Goal: Task Accomplishment & Management: Manage account settings

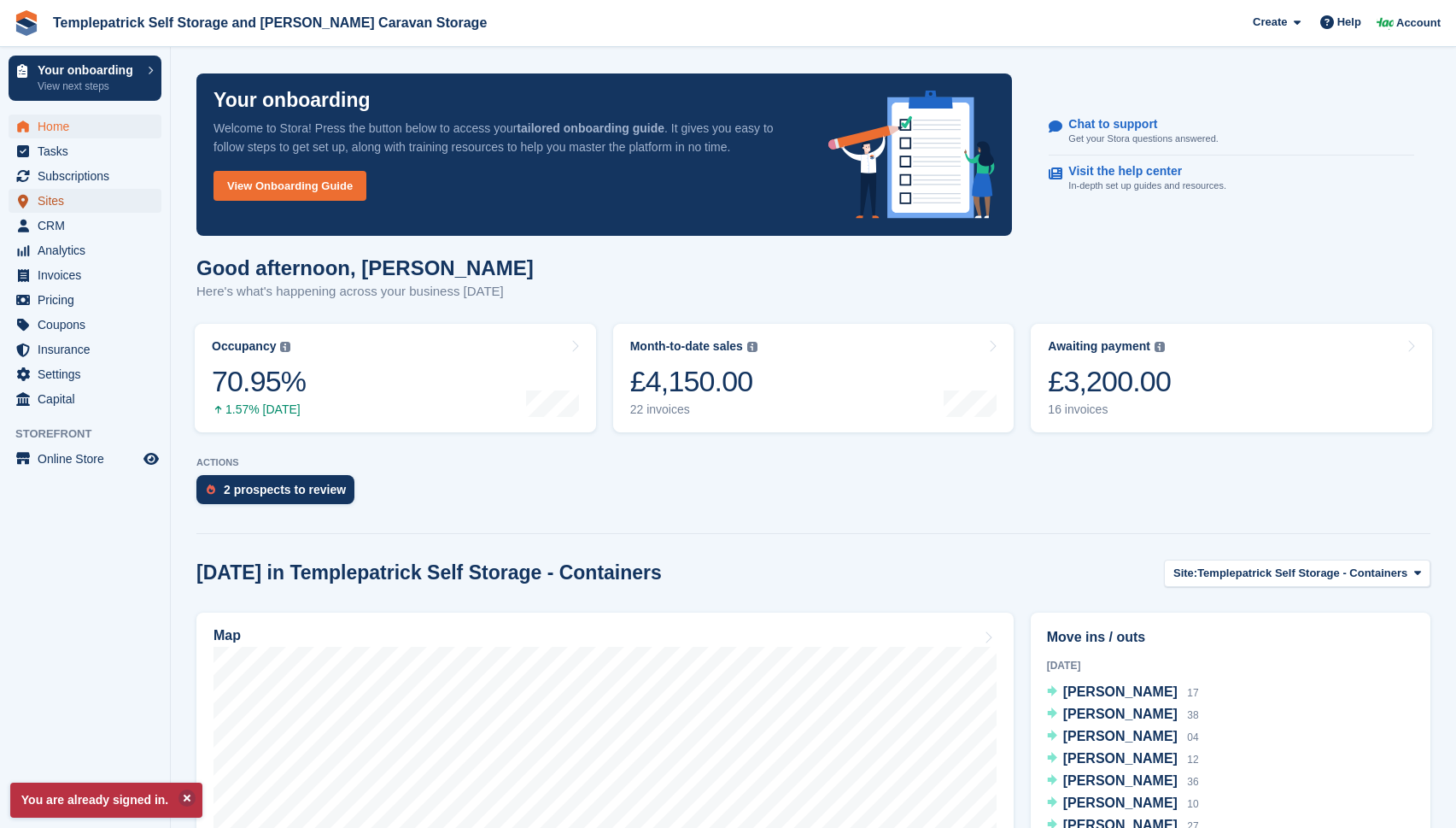
click at [52, 199] on span "Sites" at bounding box center [89, 201] width 103 height 24
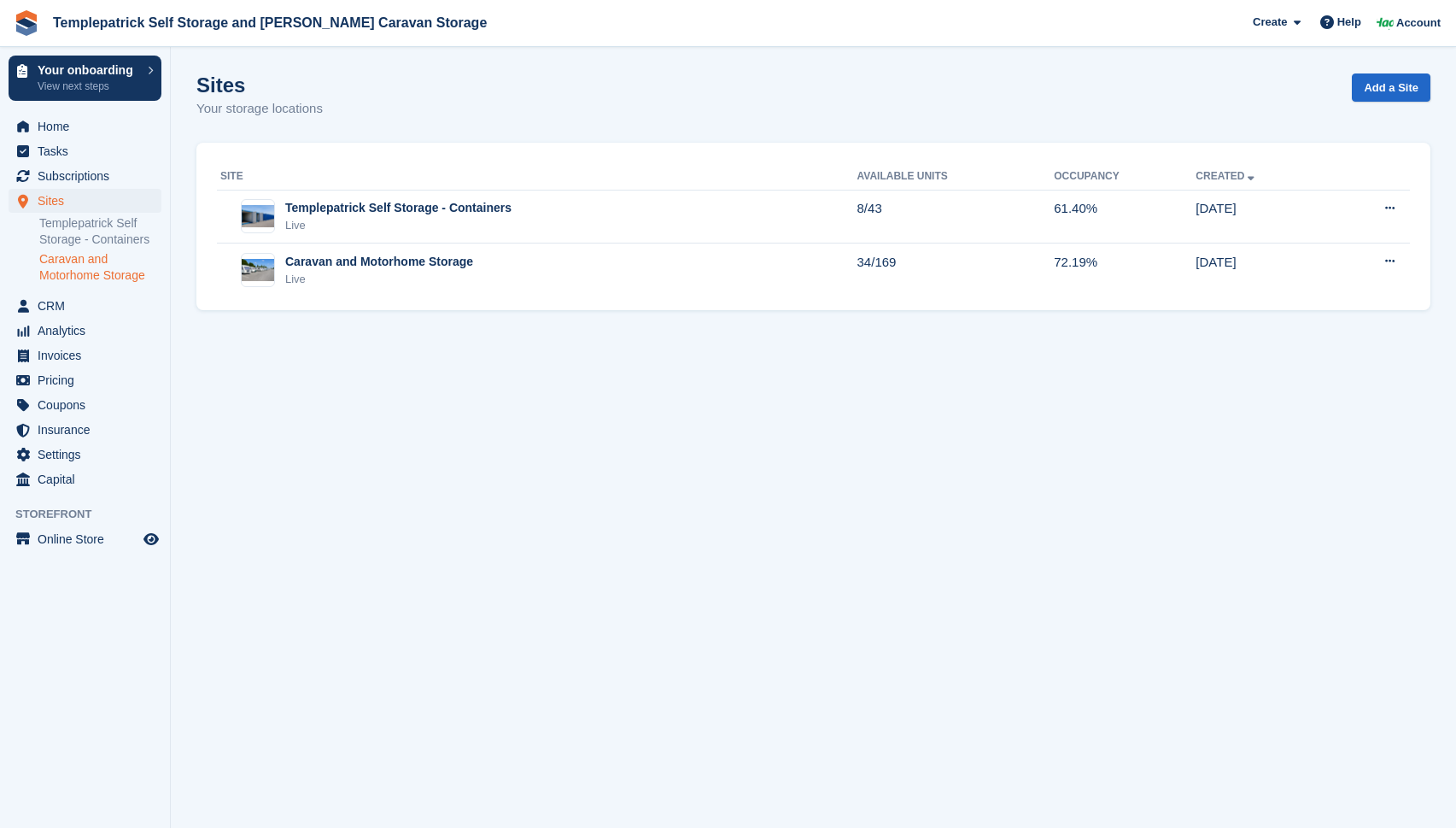
click at [71, 275] on link "Caravan and Motorhome Storage" at bounding box center [100, 267] width 122 height 33
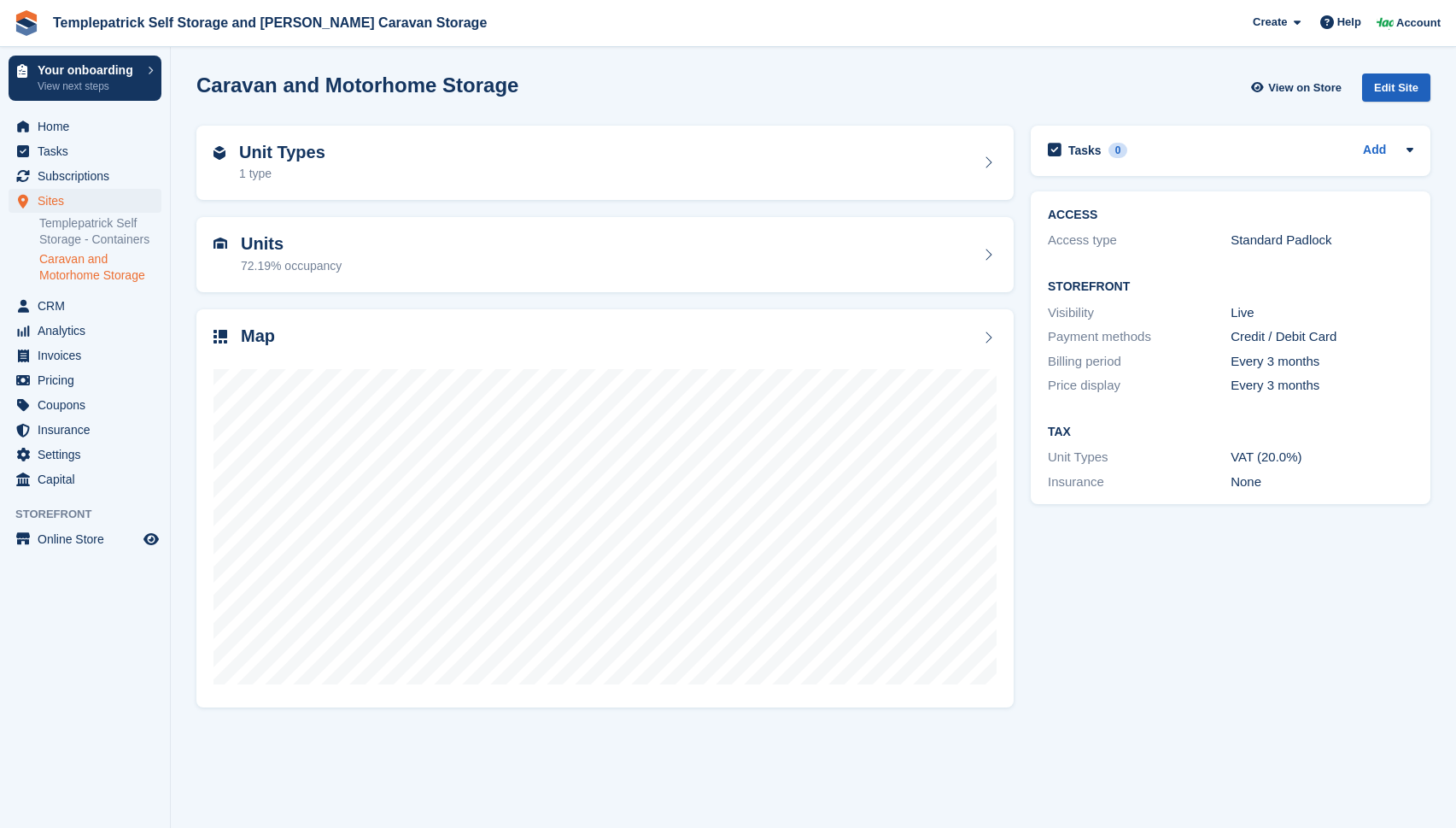
click at [1398, 96] on div "Edit Site" at bounding box center [1396, 88] width 68 height 28
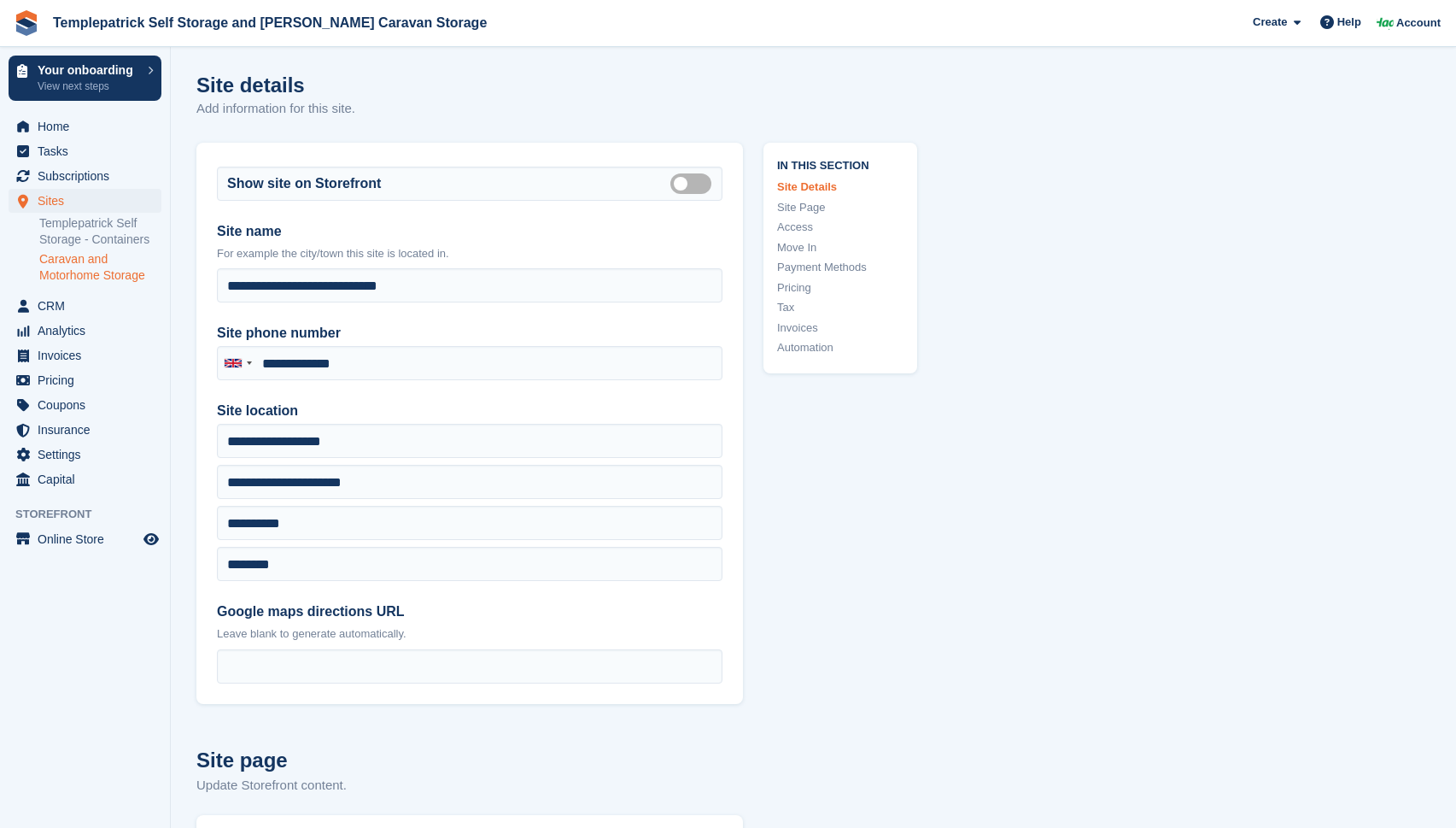
type input "**********"
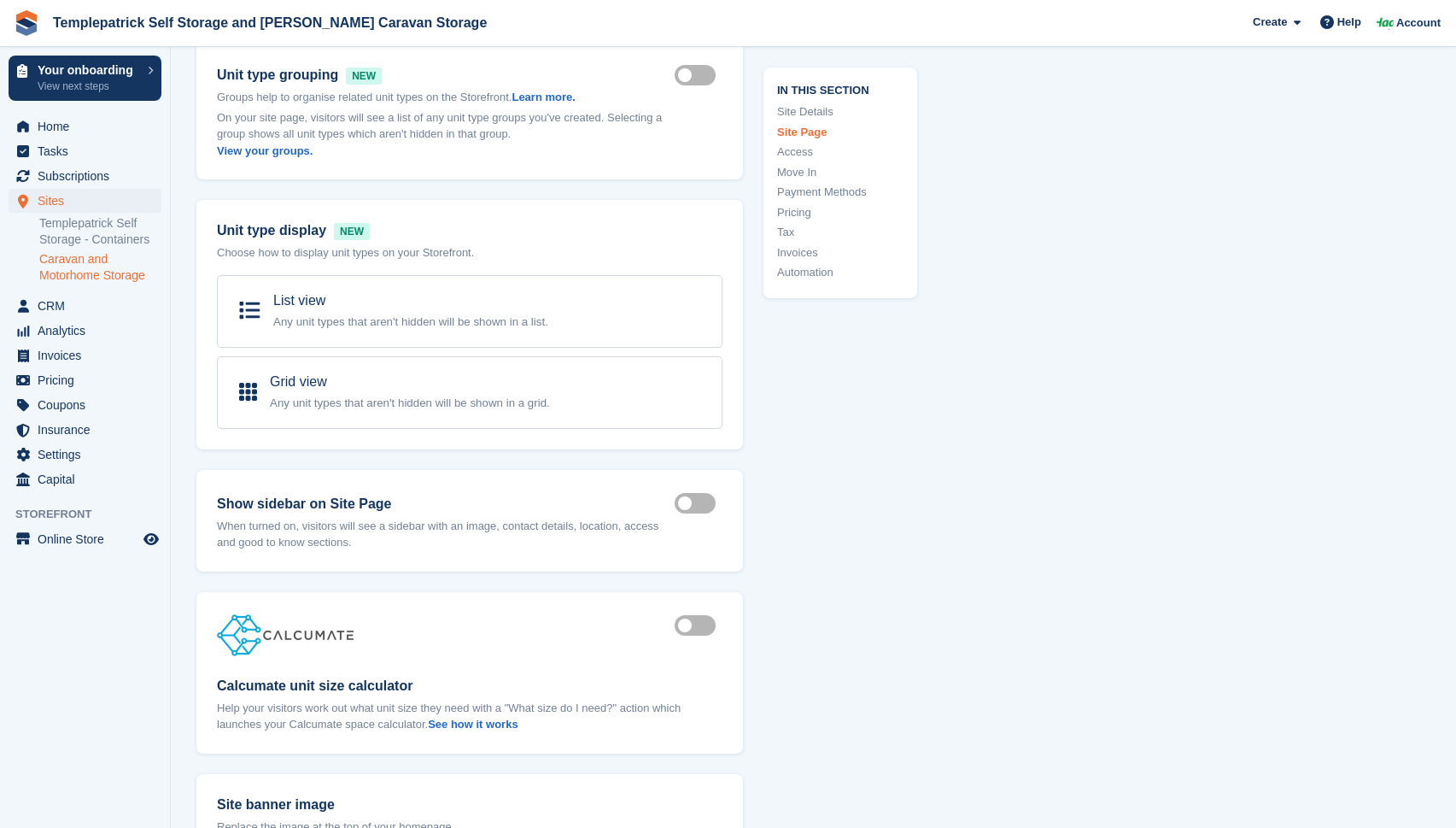
scroll to position [1126, 0]
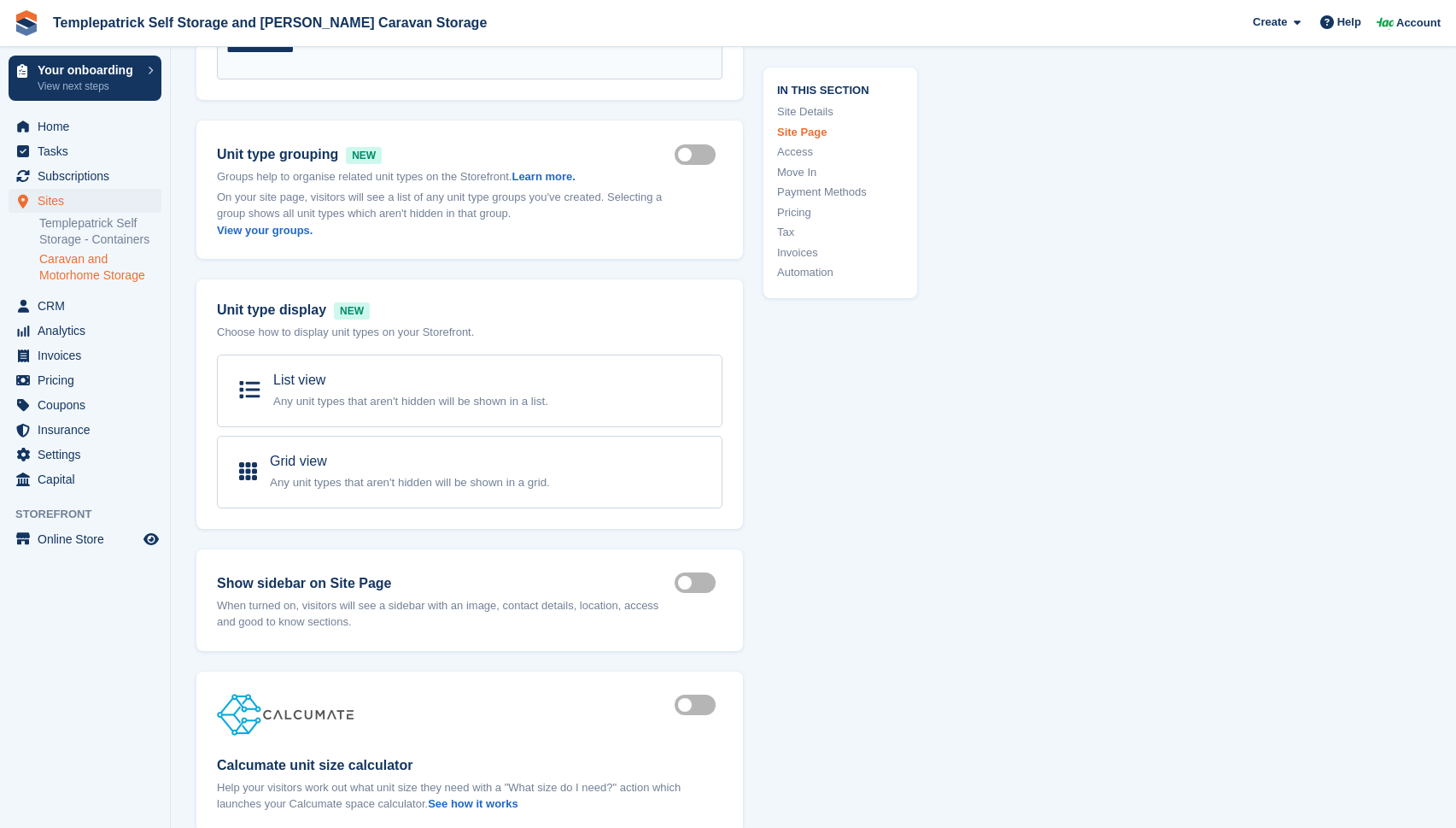
click at [73, 265] on link "Caravan and Motorhome Storage" at bounding box center [100, 267] width 122 height 33
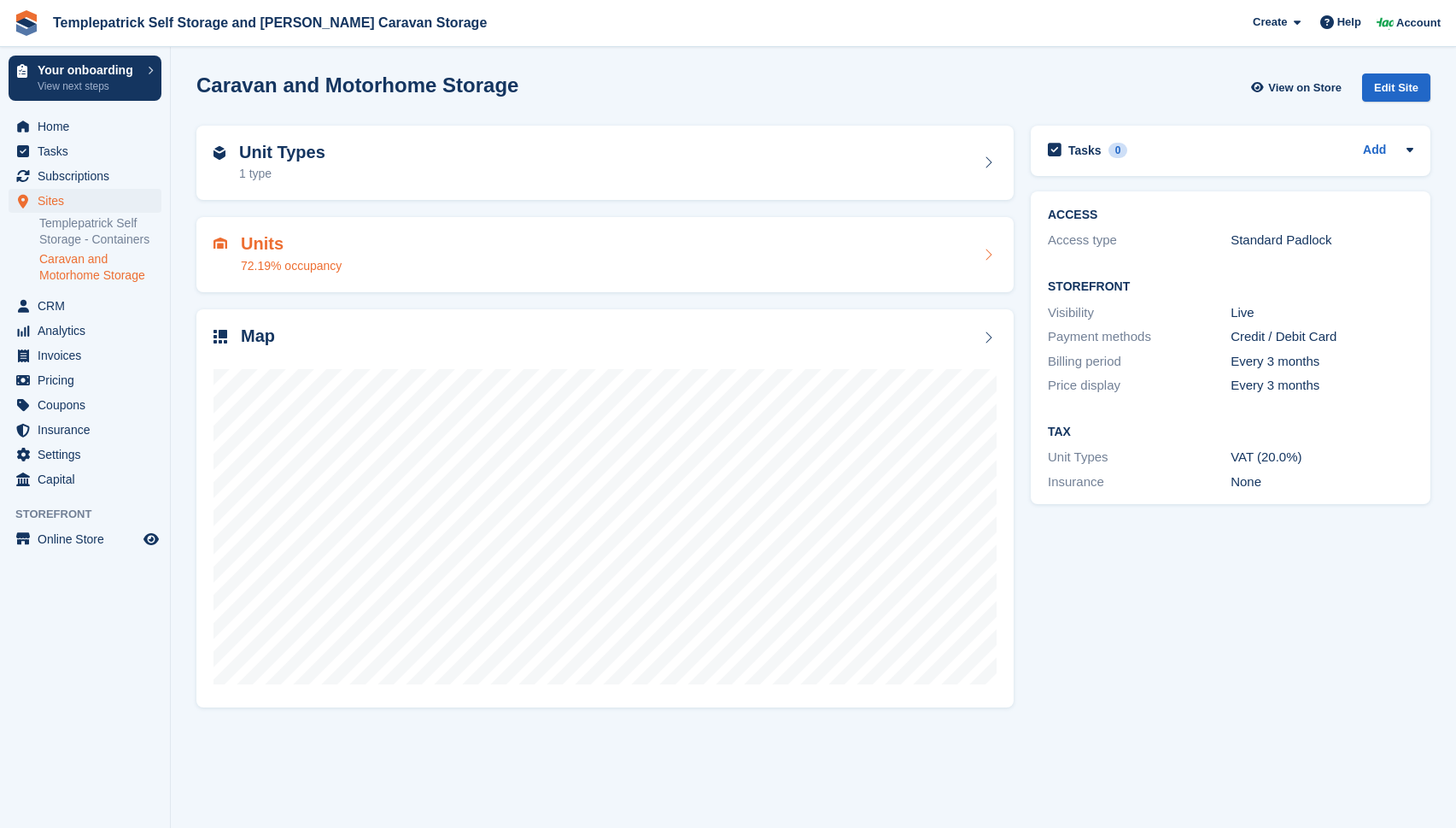
click at [278, 245] on h2 "Units" at bounding box center [291, 244] width 101 height 20
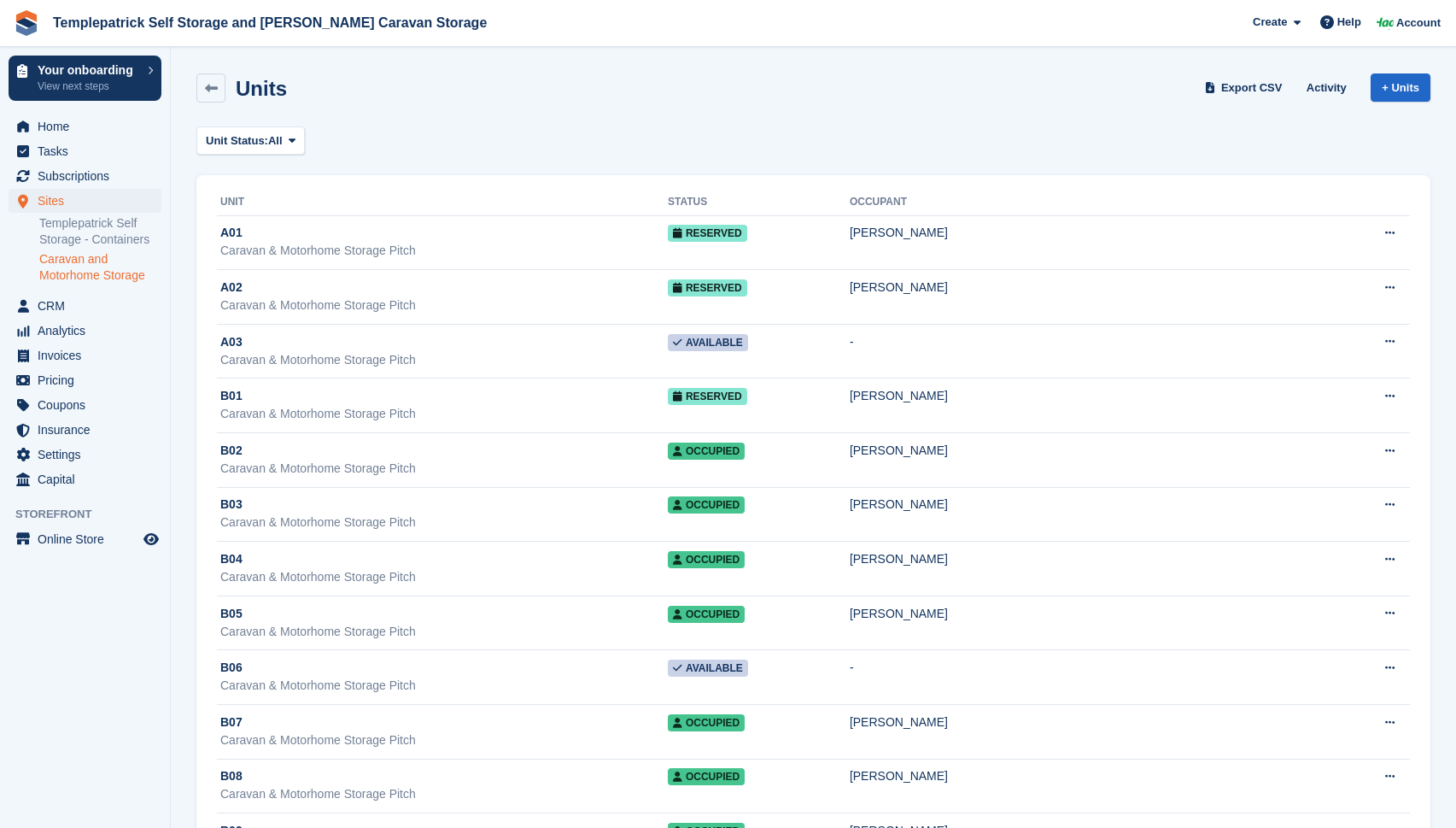
click at [75, 271] on link "Caravan and Motorhome Storage" at bounding box center [100, 267] width 122 height 33
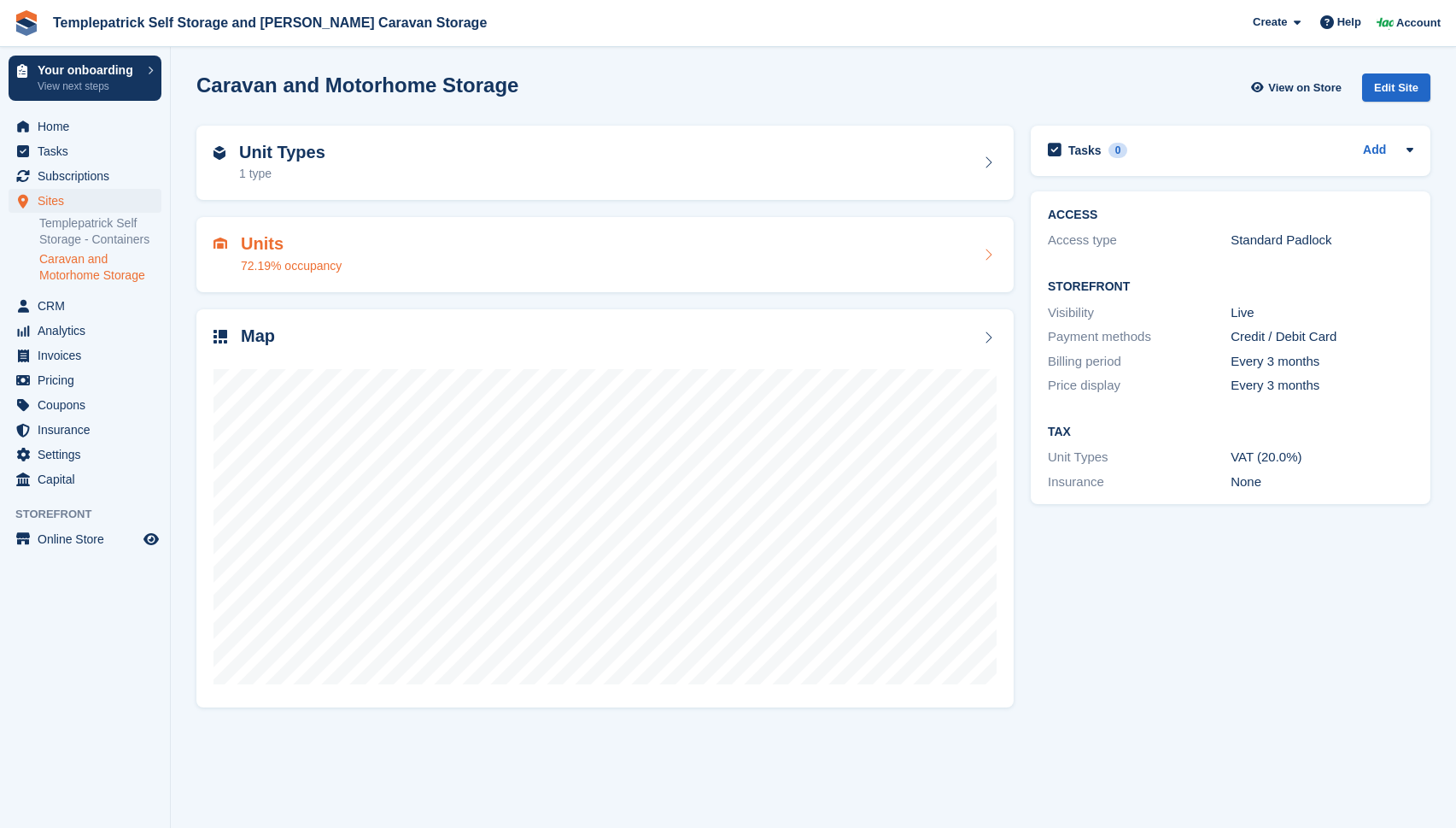
click at [408, 265] on div "Units 72.19% occupancy" at bounding box center [605, 254] width 783 height 41
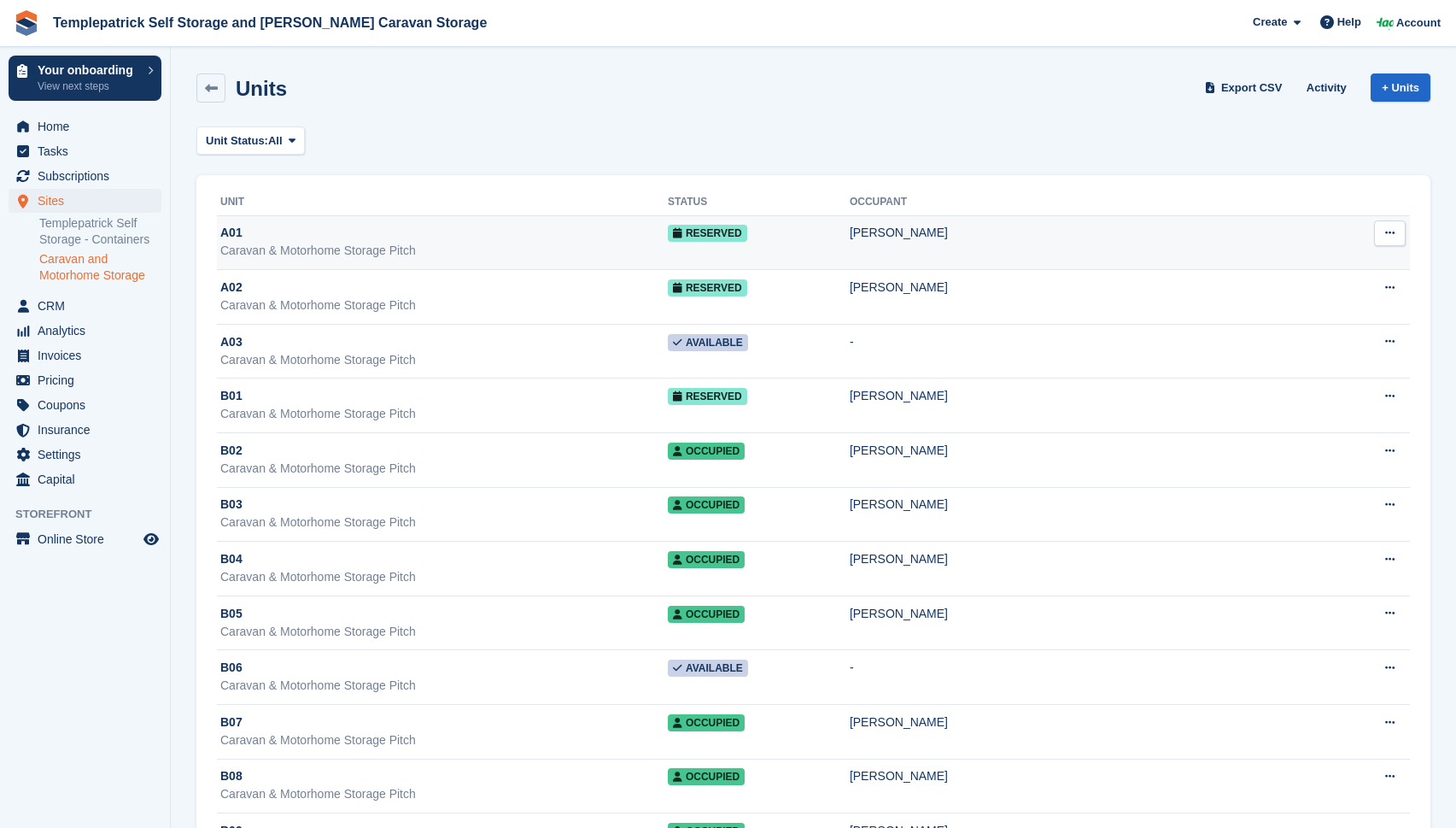
click at [367, 251] on div "Caravan & Motorhome Storage Pitch" at bounding box center [444, 251] width 447 height 18
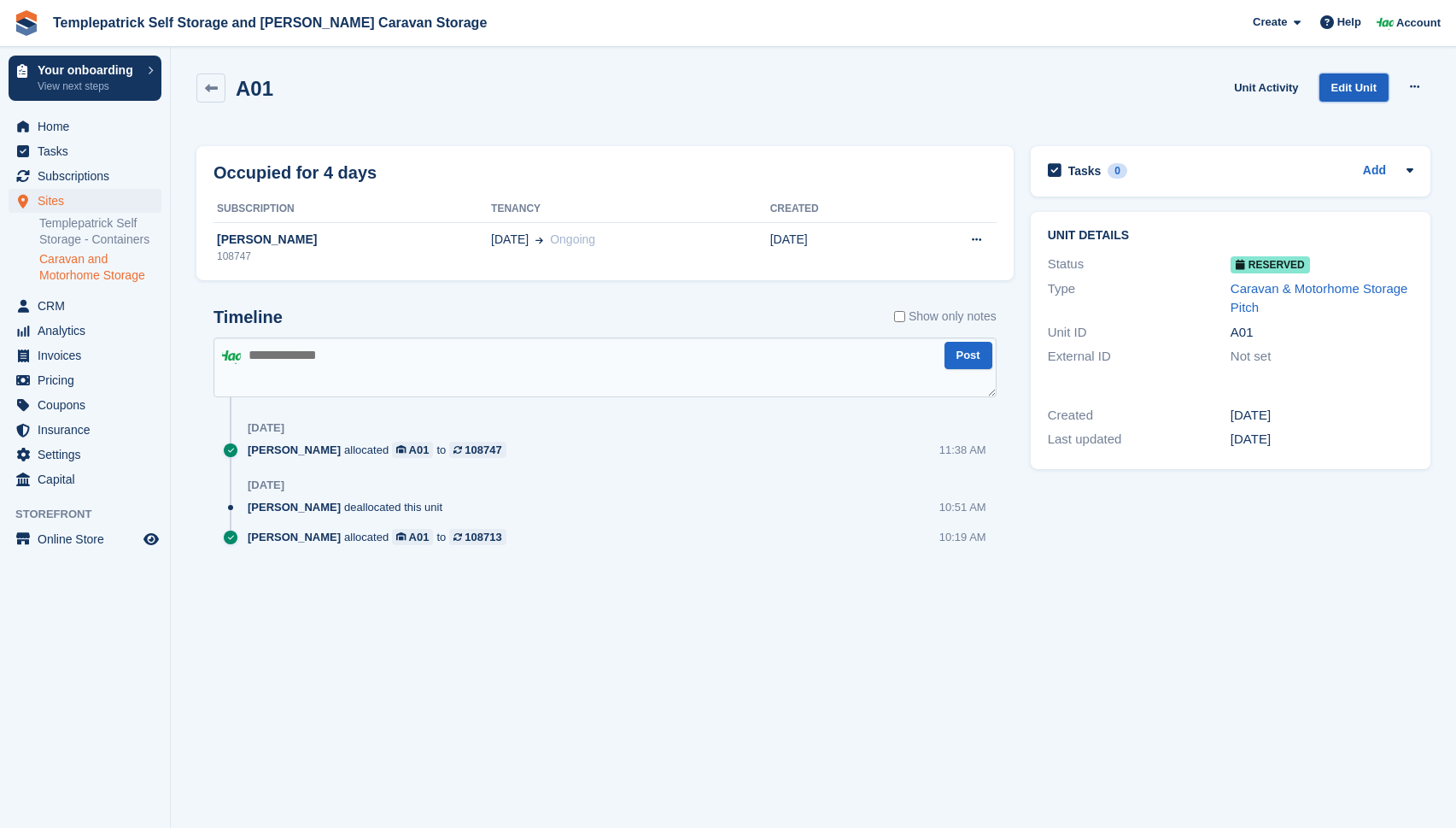
click at [1348, 81] on link "Edit Unit" at bounding box center [1353, 88] width 69 height 28
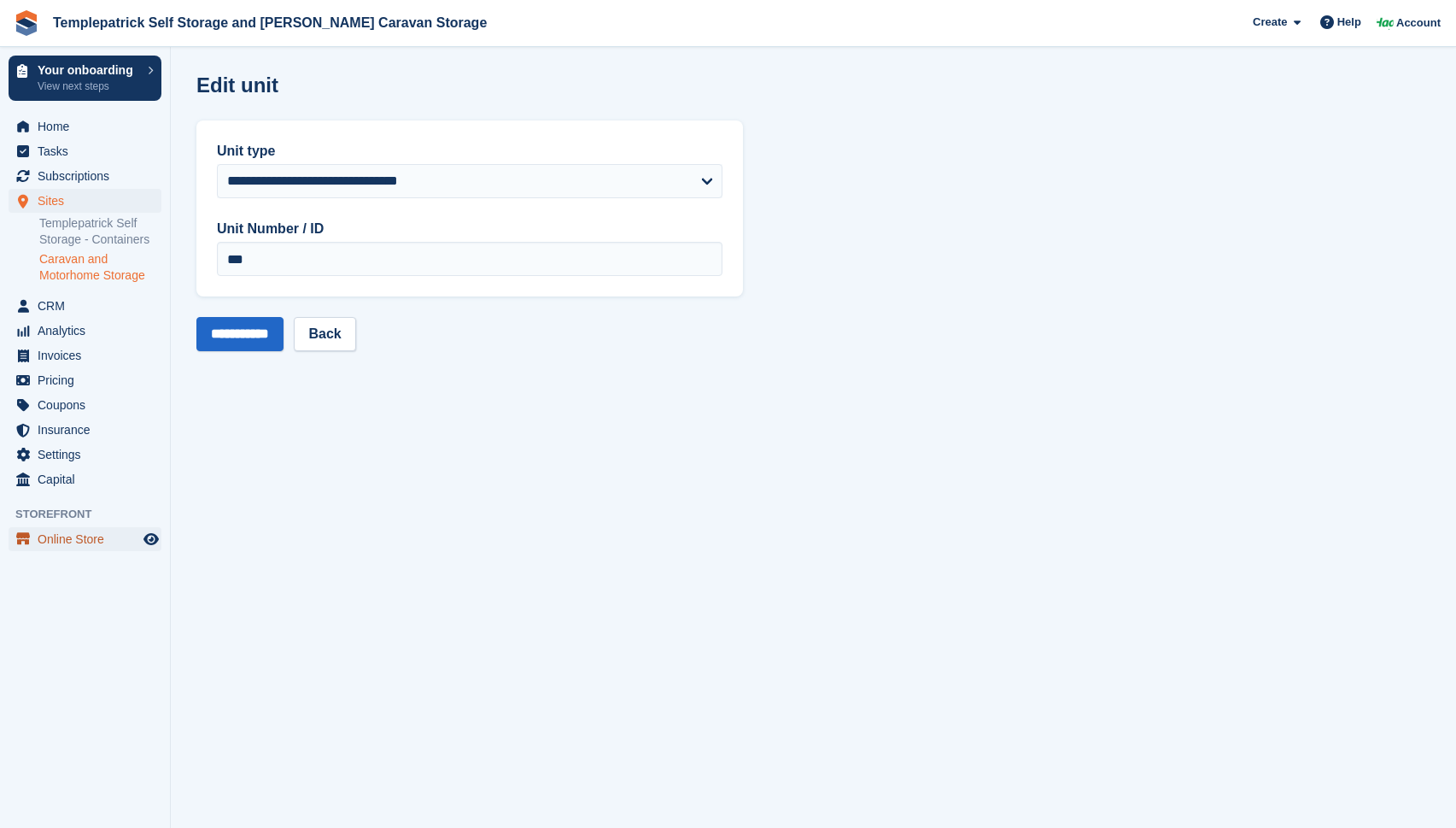
click at [56, 533] on span "Online Store" at bounding box center [89, 539] width 103 height 24
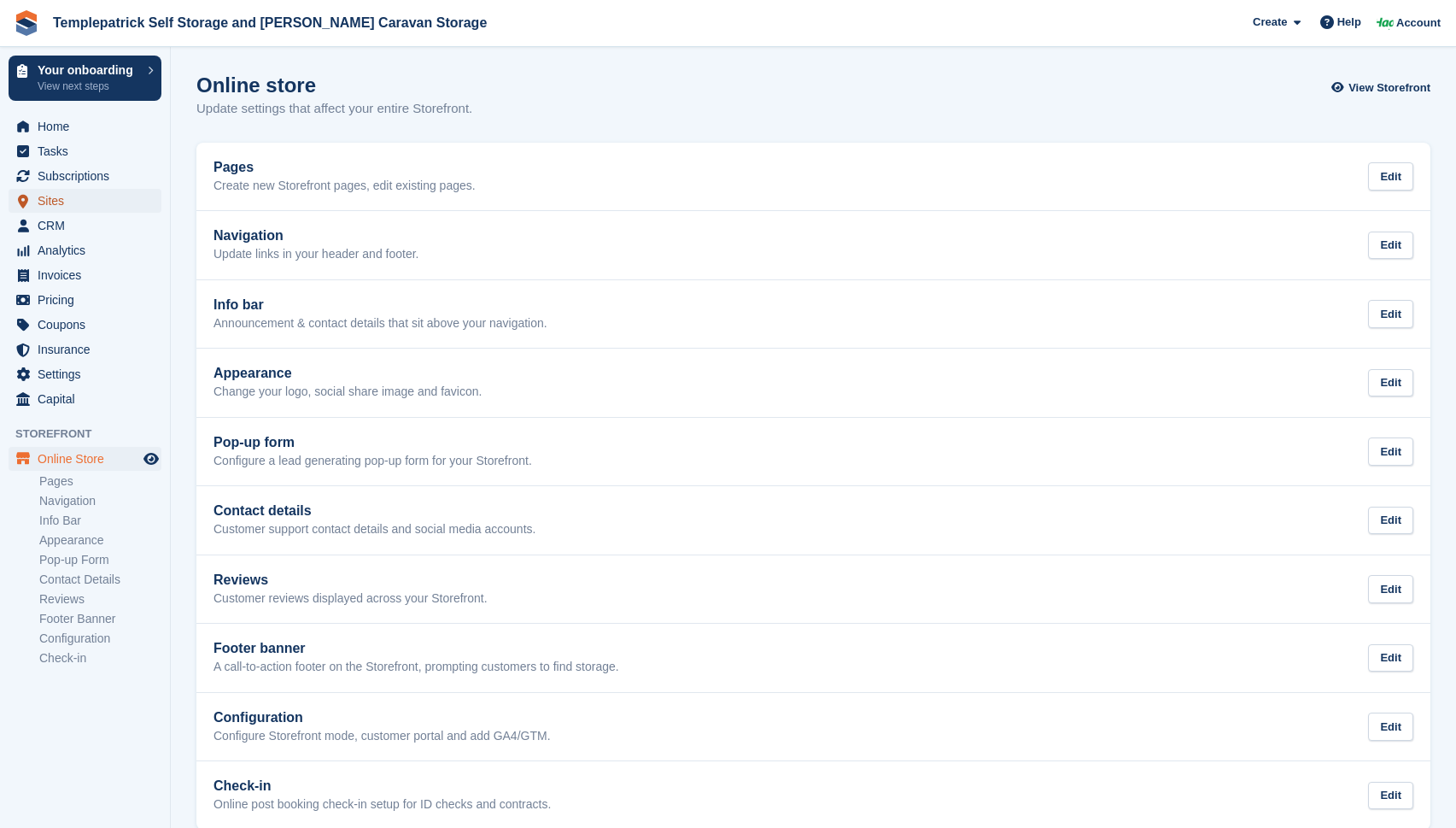
click at [48, 209] on span "Sites" at bounding box center [89, 201] width 103 height 24
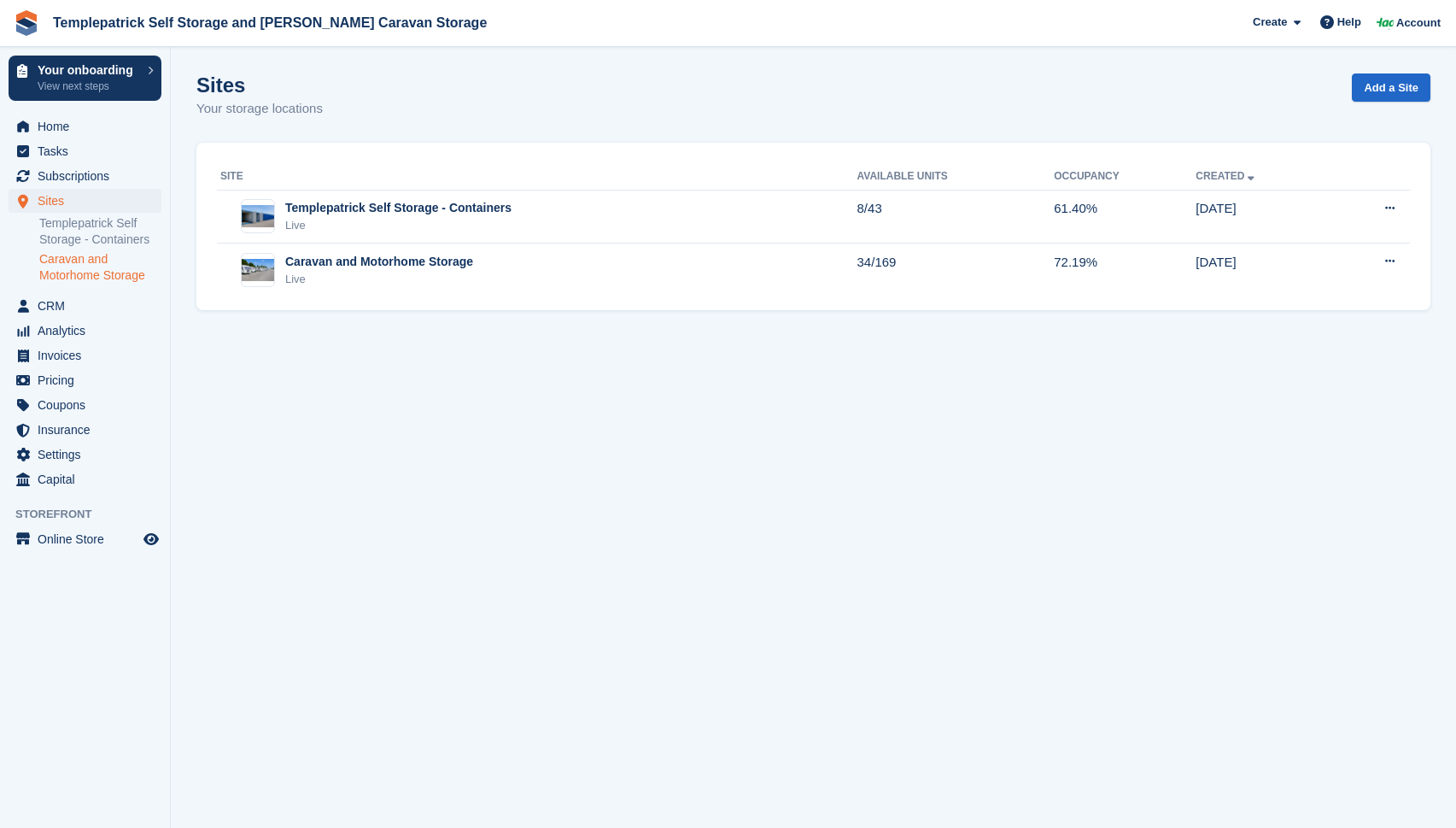
click at [56, 263] on link "Caravan and Motorhome Storage" at bounding box center [100, 267] width 122 height 33
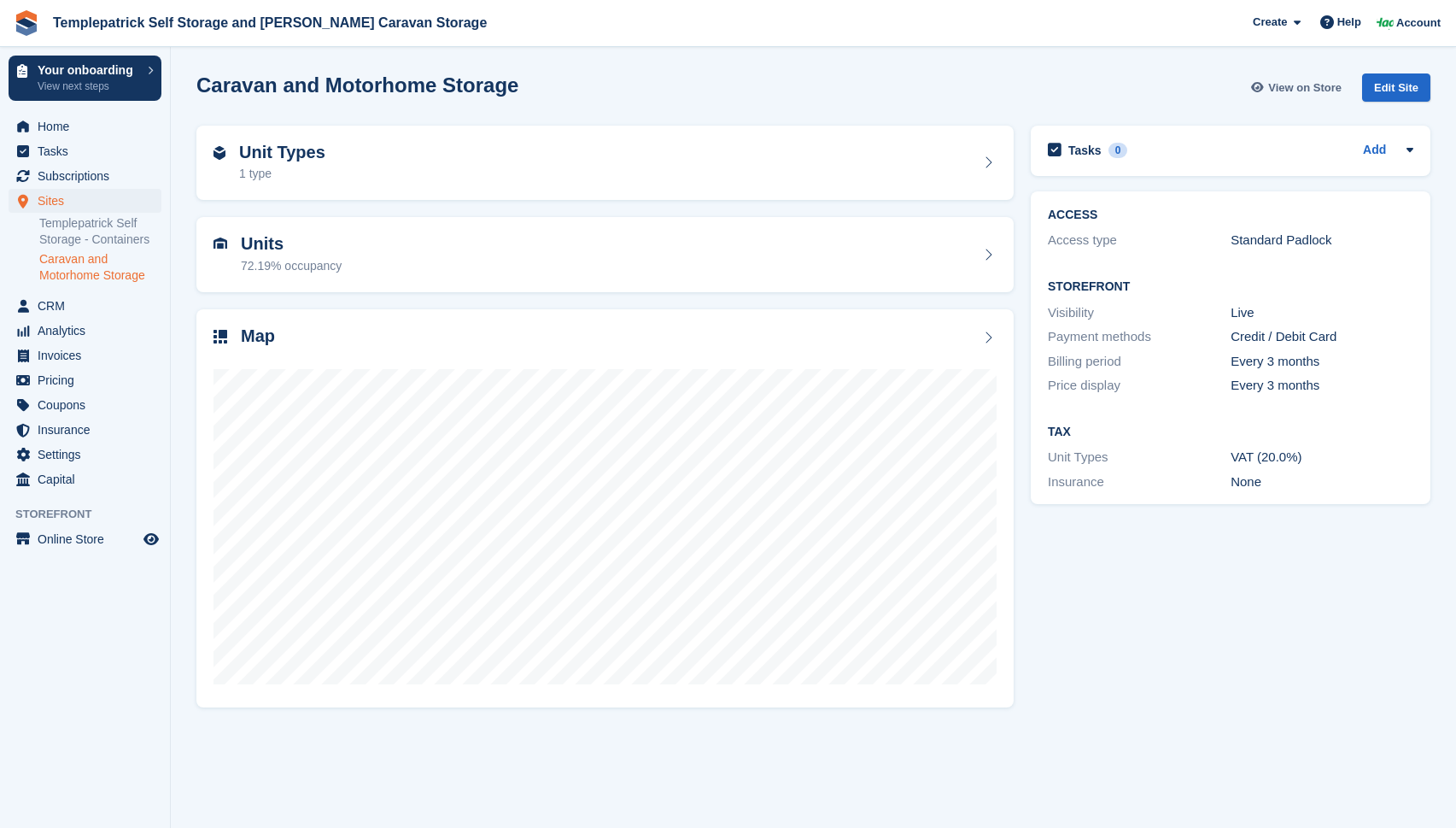
click at [1278, 91] on span "View on Store" at bounding box center [1305, 88] width 74 height 17
click at [529, 179] on div "Unit Types 1 type" at bounding box center [605, 163] width 783 height 41
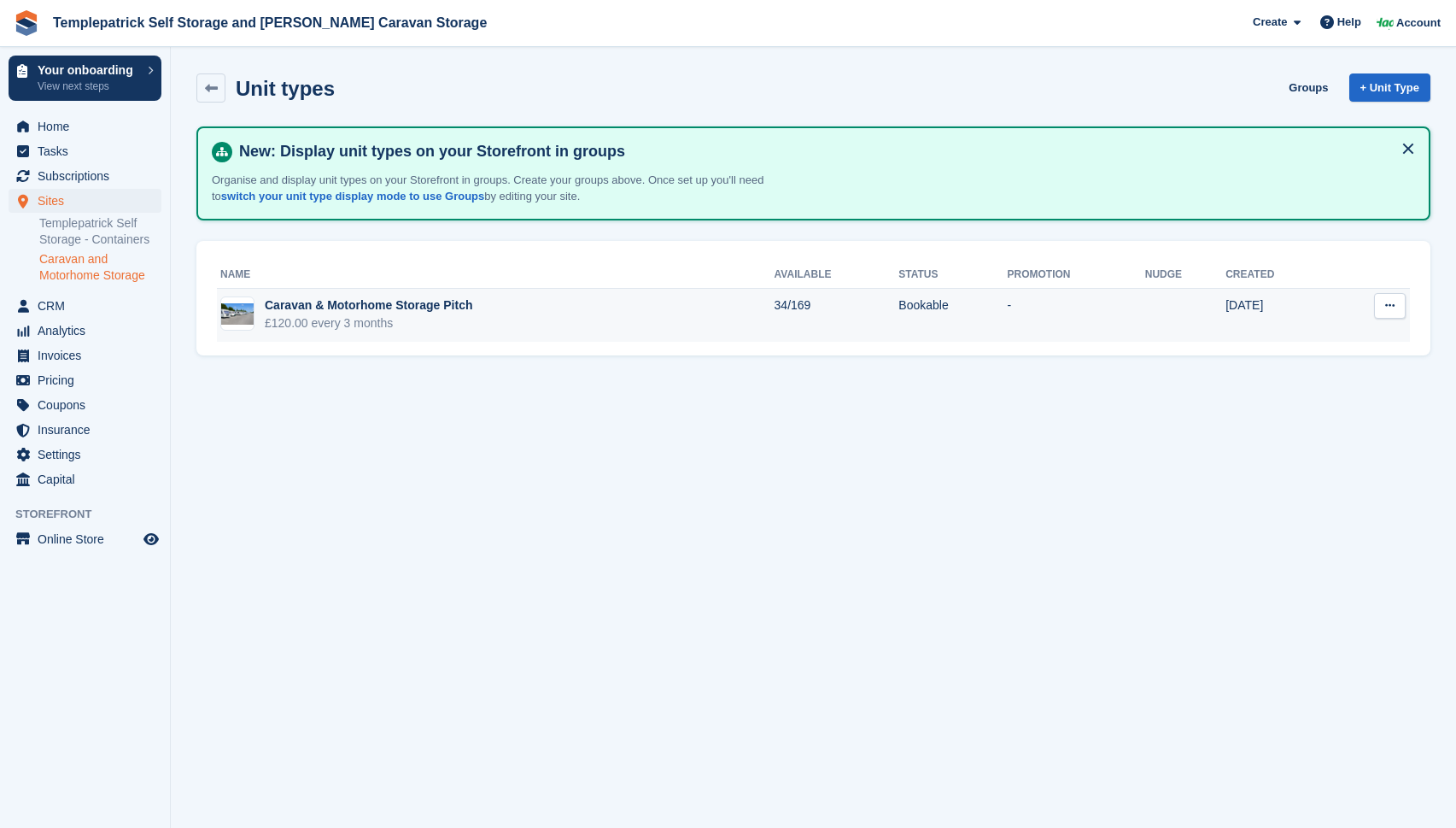
click at [488, 323] on td "Caravan & Motorhome Storage Pitch £120.00 every 3 months" at bounding box center [495, 316] width 558 height 54
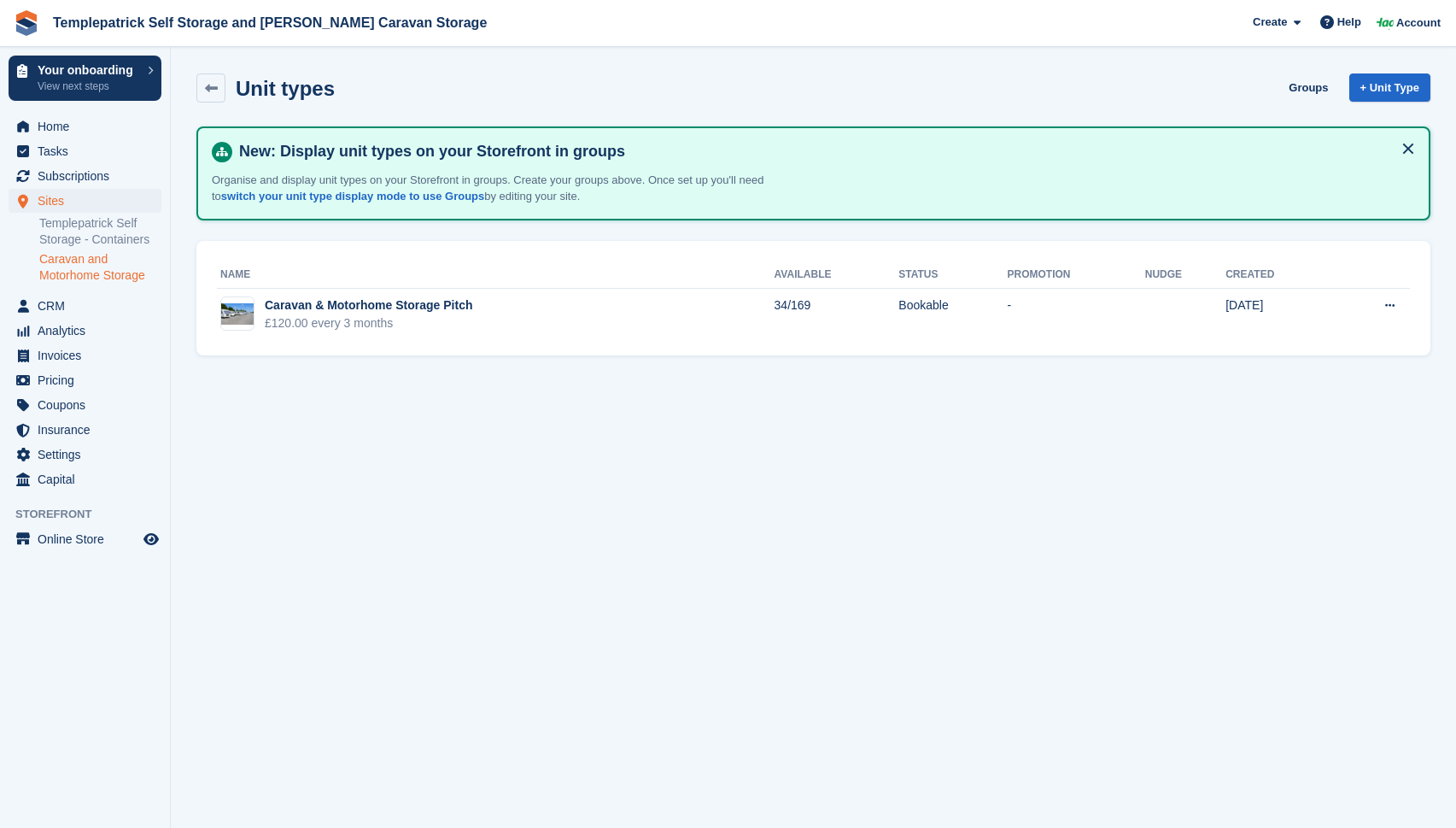
click at [78, 258] on link "Caravan and Motorhome Storage" at bounding box center [100, 267] width 122 height 33
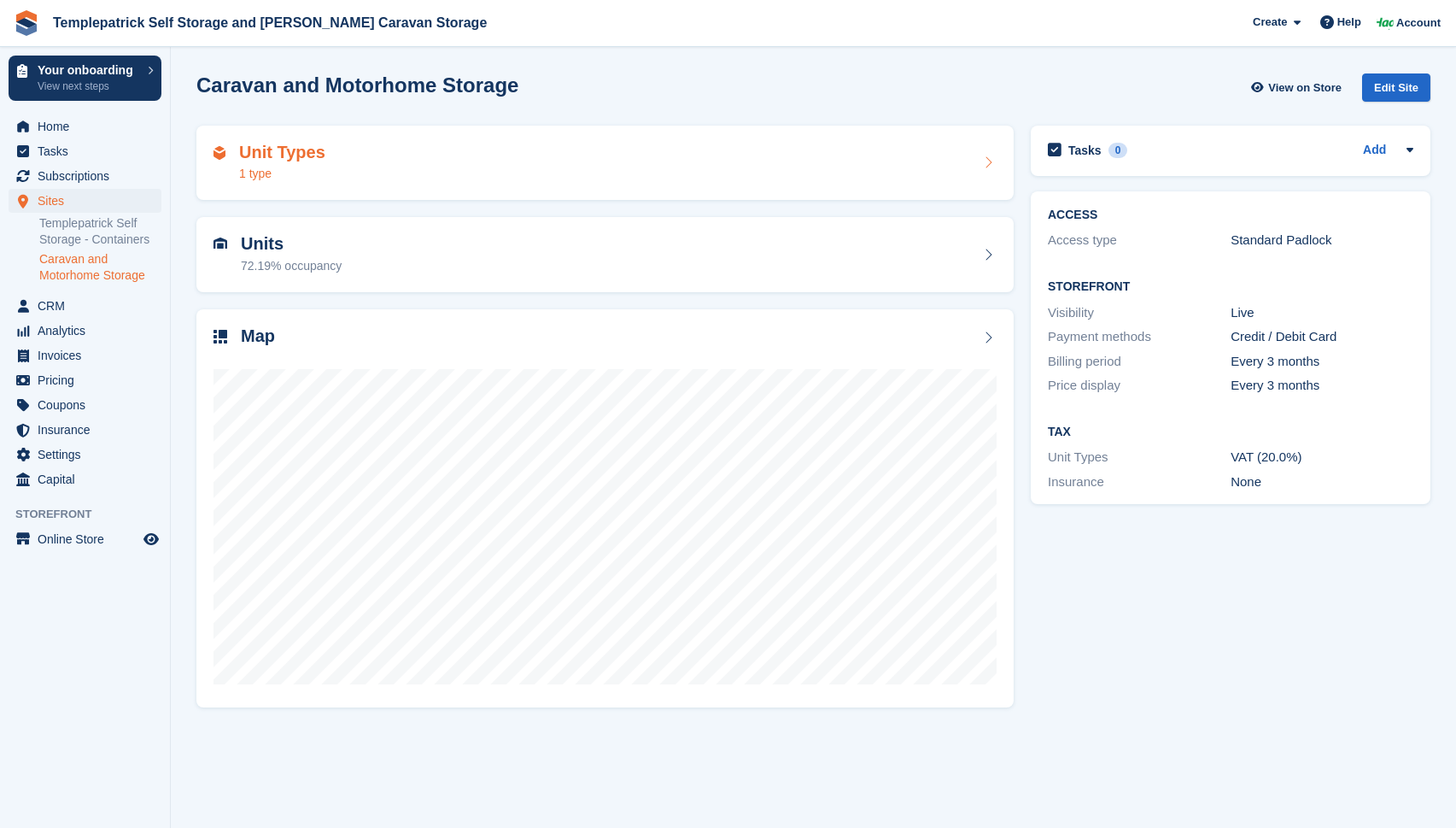
click at [321, 157] on h2 "Unit Types" at bounding box center [282, 153] width 86 height 20
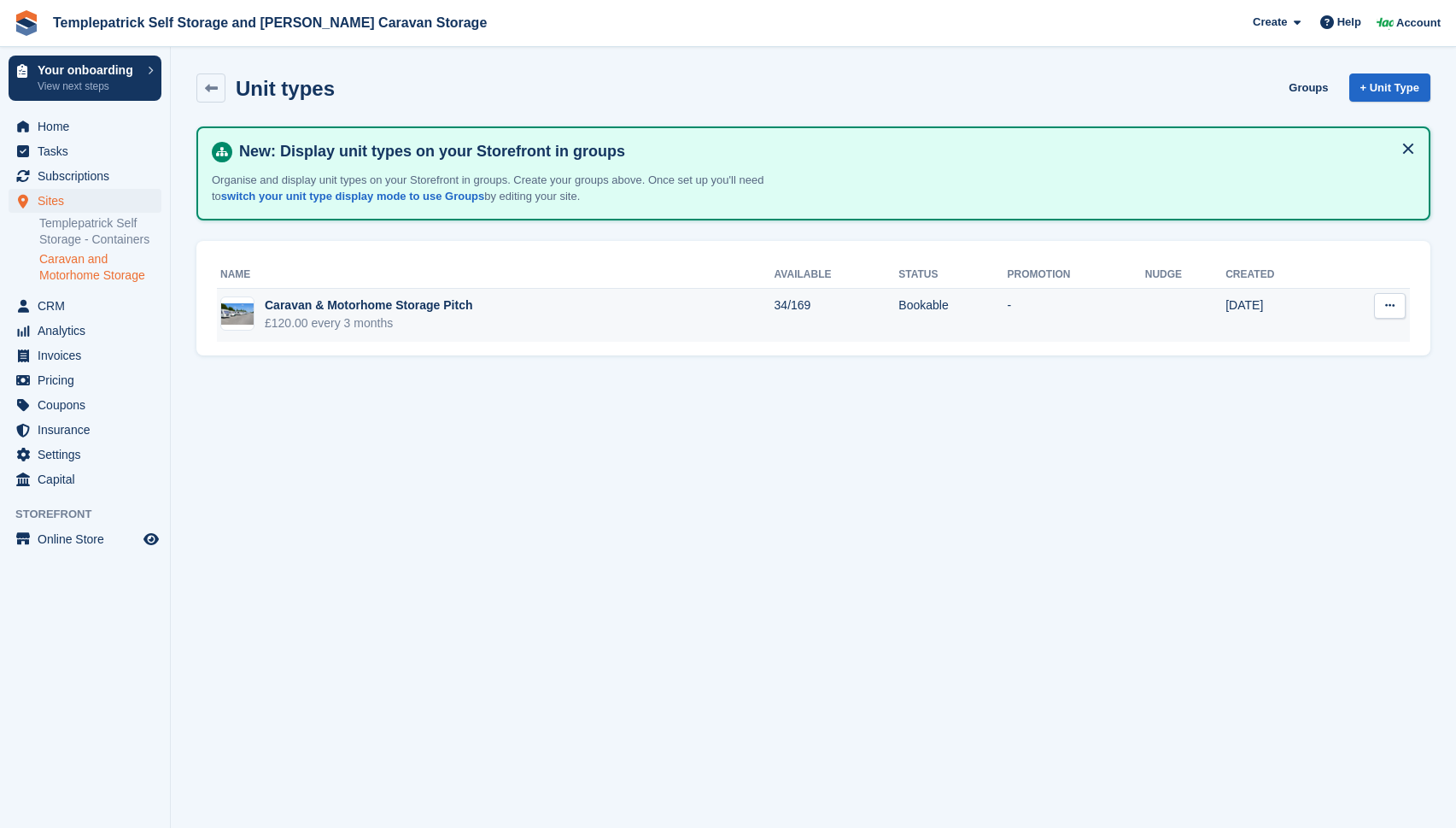
click at [310, 328] on div "£120.00 every 3 months" at bounding box center [368, 324] width 209 height 18
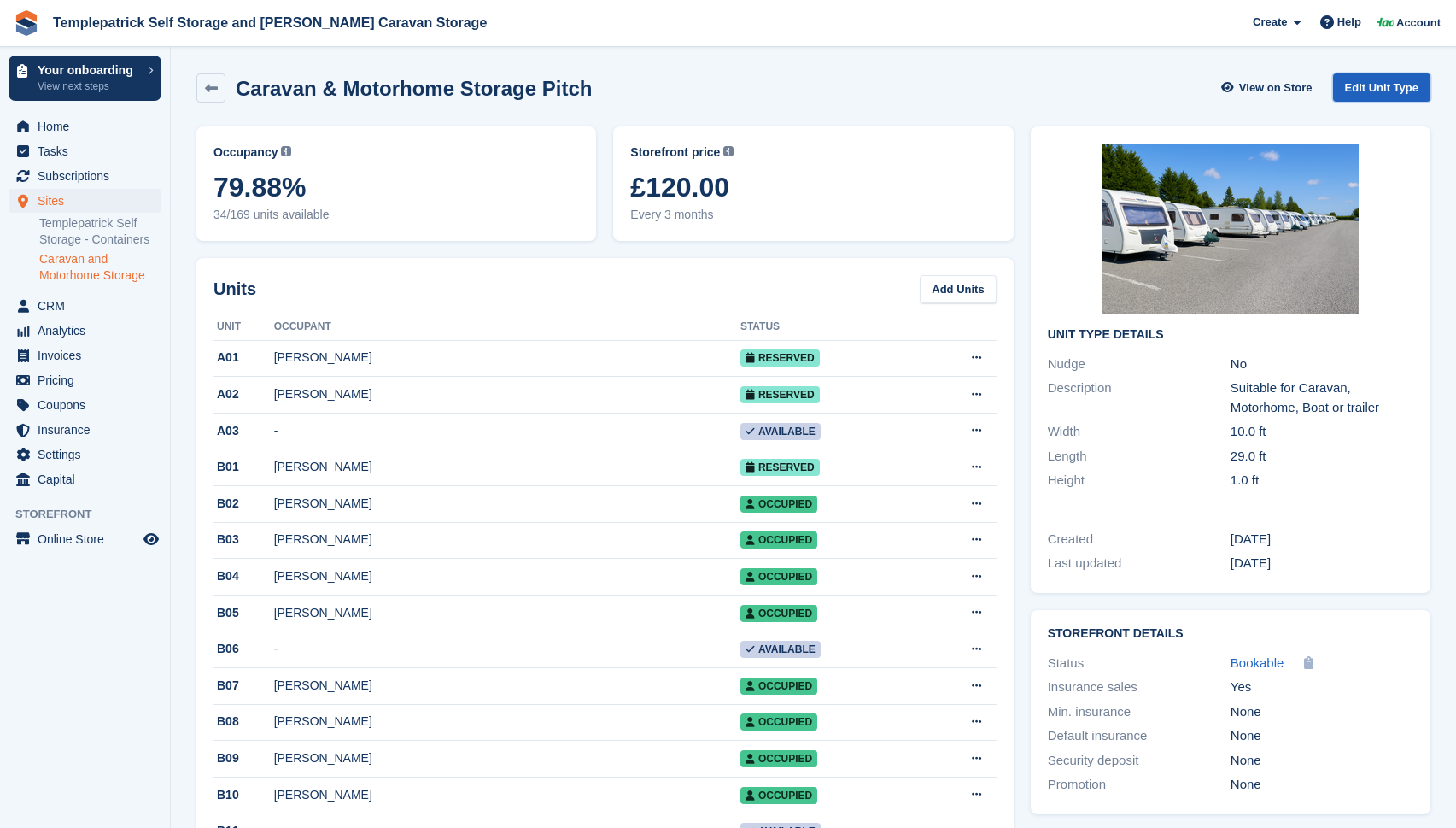
click at [1362, 91] on link "Edit Unit Type" at bounding box center [1382, 88] width 98 height 28
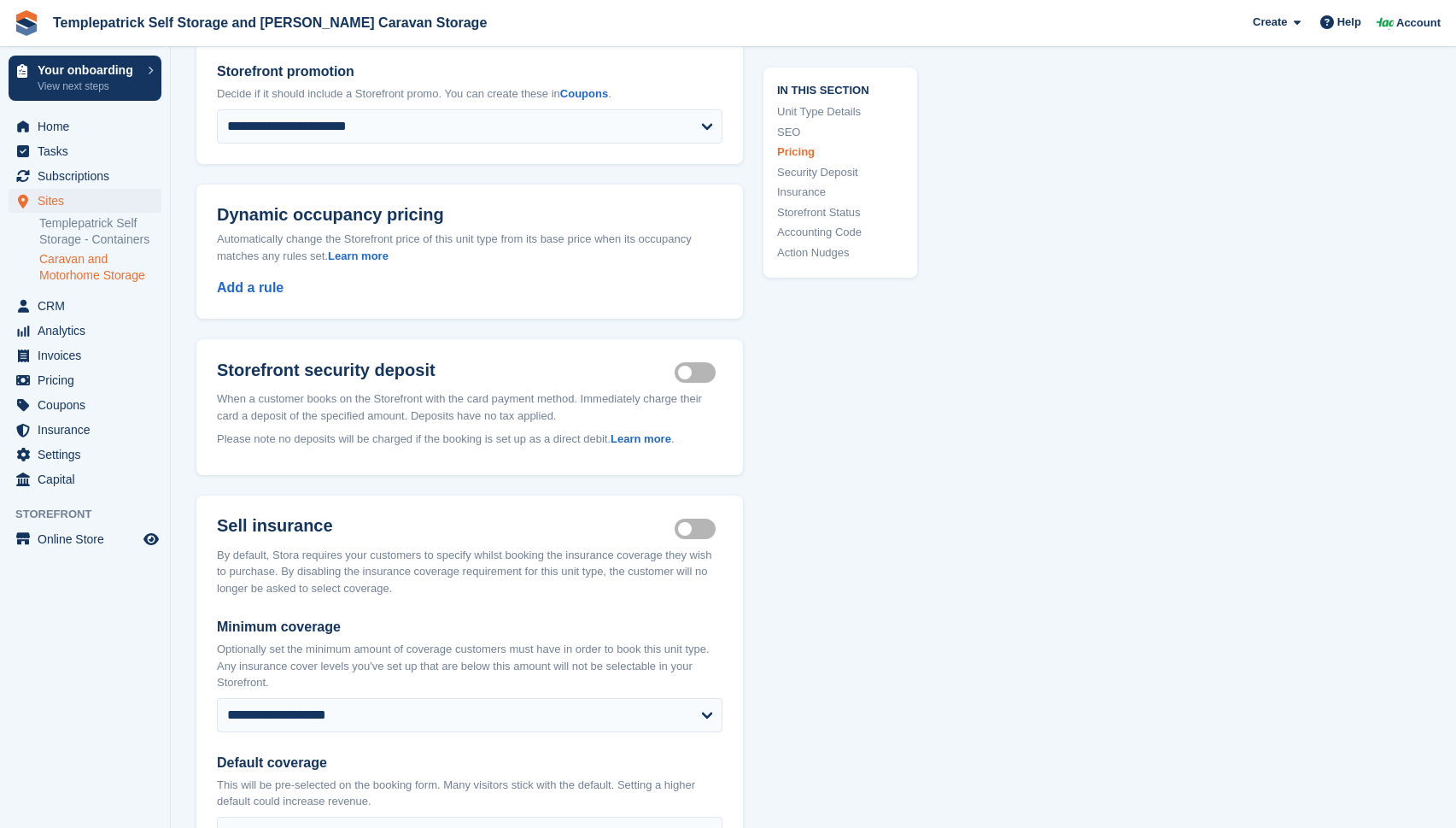
scroll to position [1830, 0]
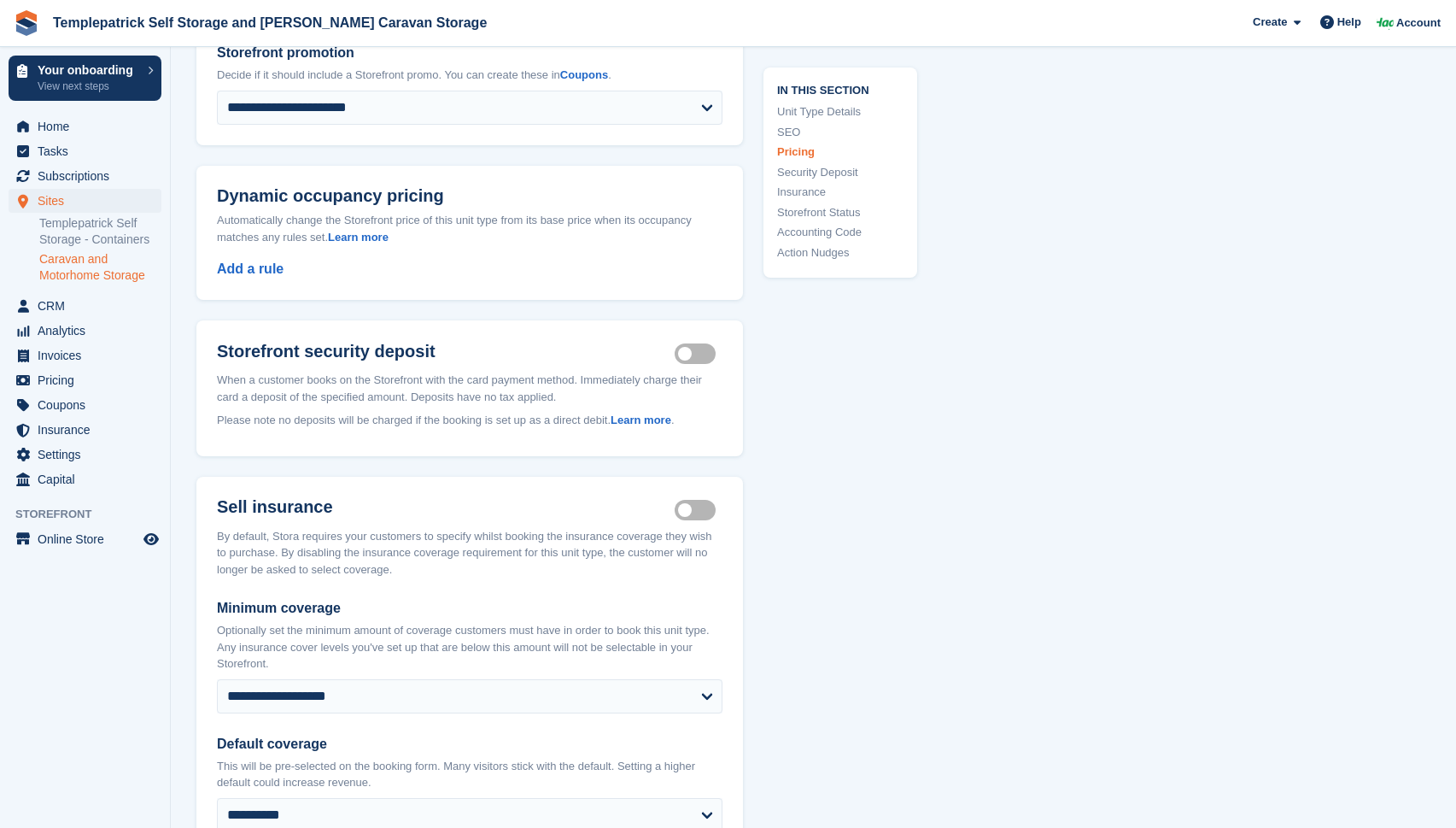
click at [798, 211] on link "Storefront Status" at bounding box center [840, 212] width 127 height 17
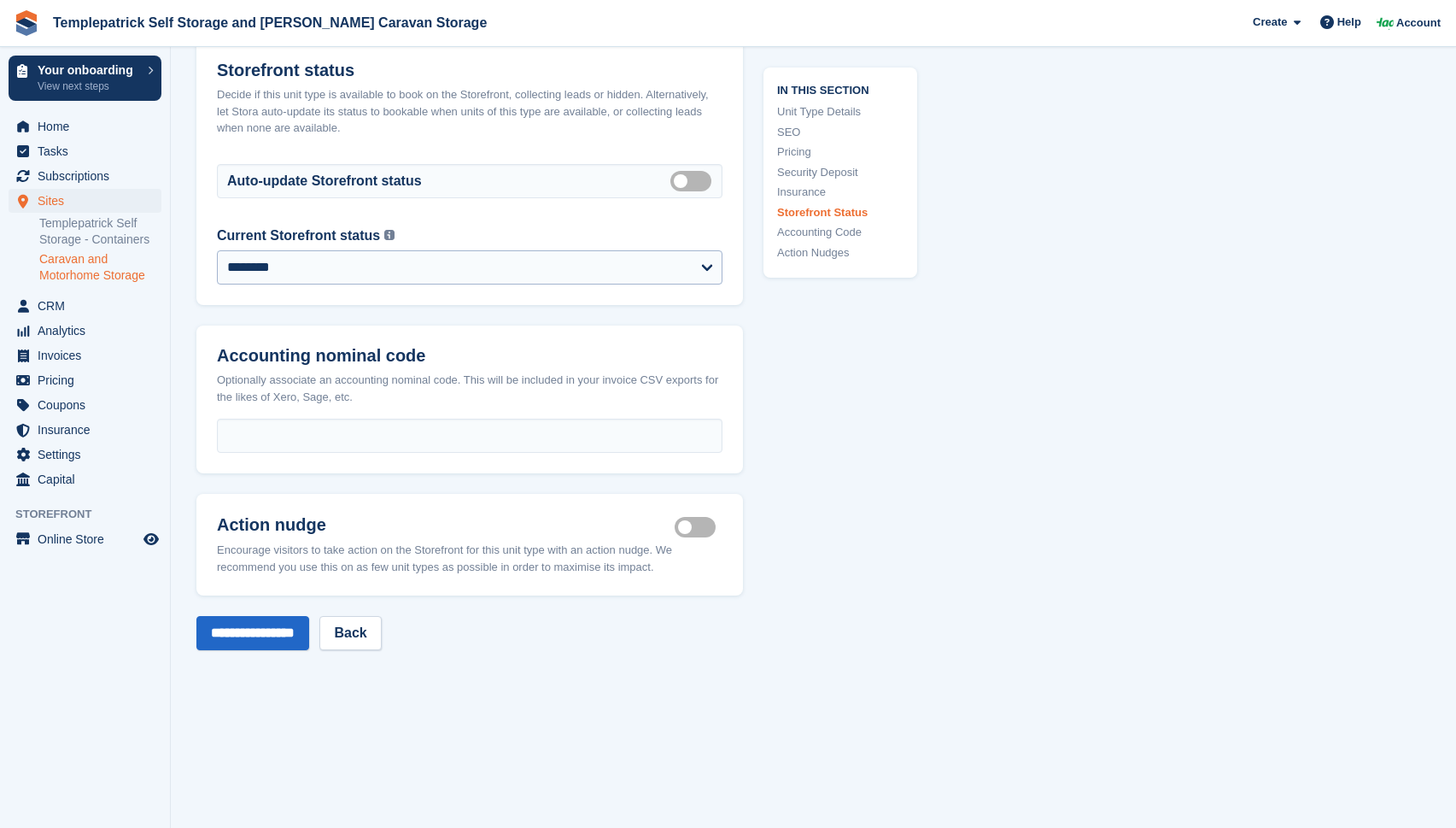
scroll to position [2671, 0]
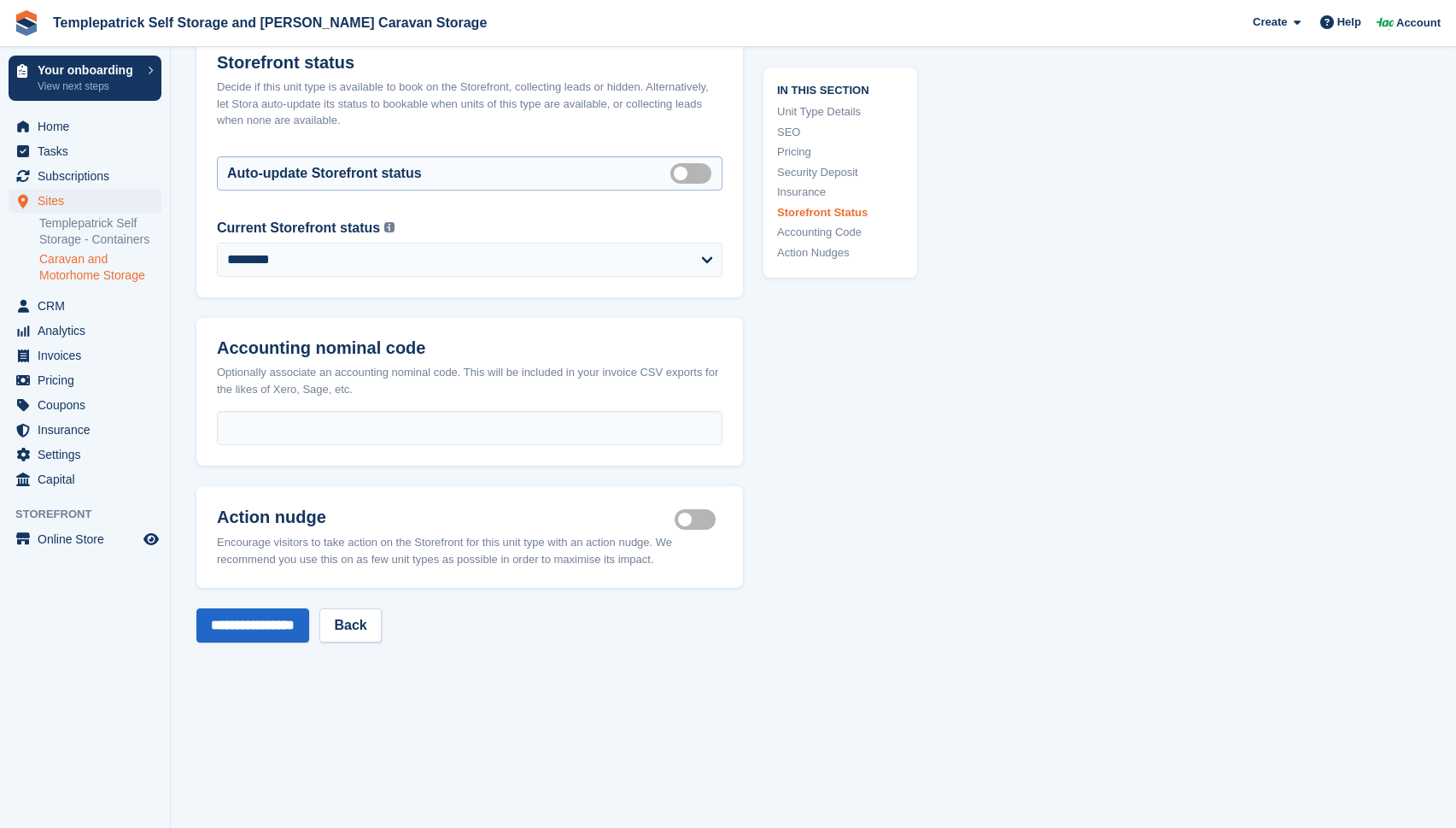
click at [684, 174] on label "Auto manage storefront status" at bounding box center [694, 173] width 48 height 3
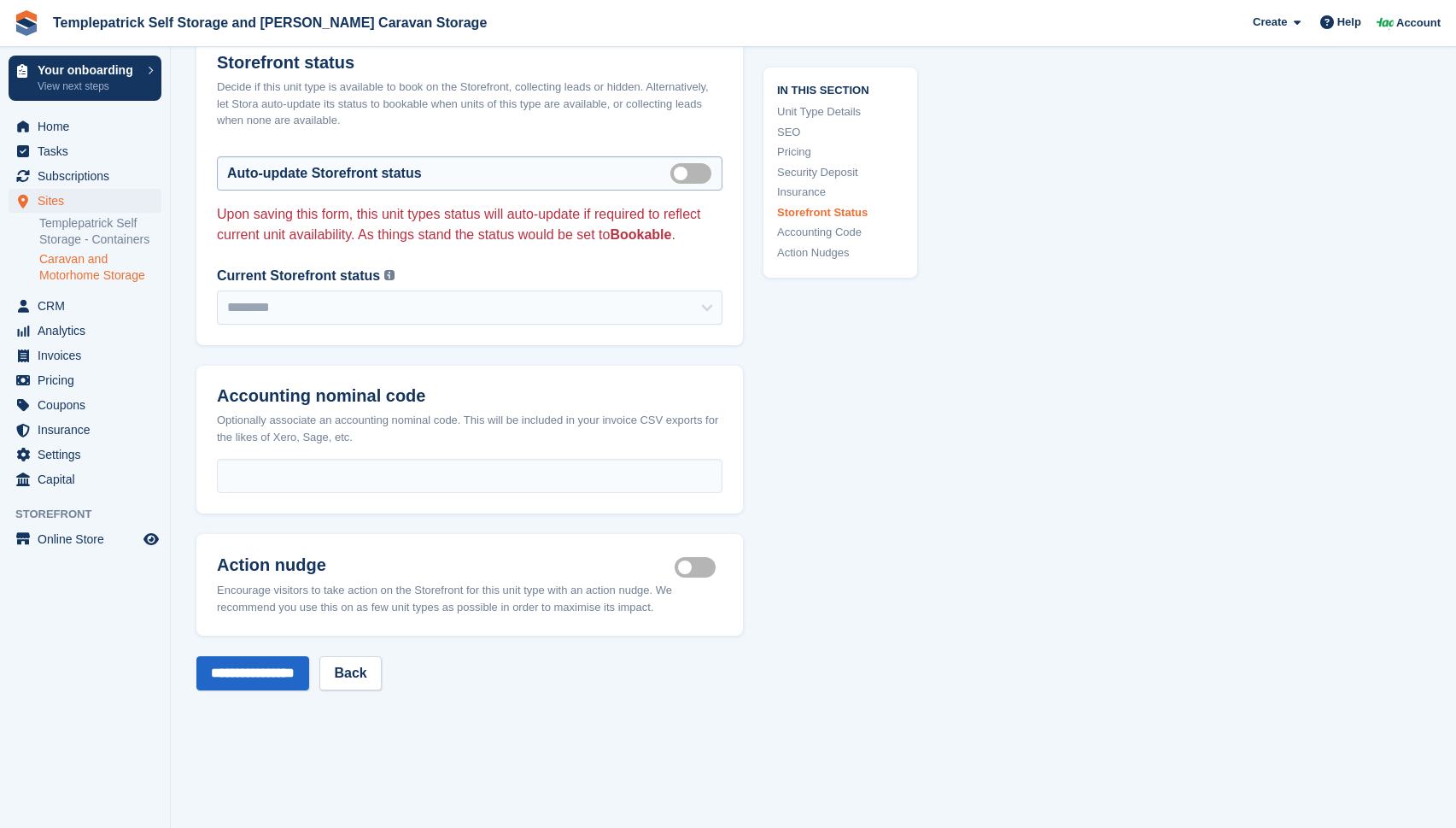
click at [693, 174] on label "Auto manage storefront status" at bounding box center [694, 173] width 48 height 3
